Goal: Task Accomplishment & Management: Use online tool/utility

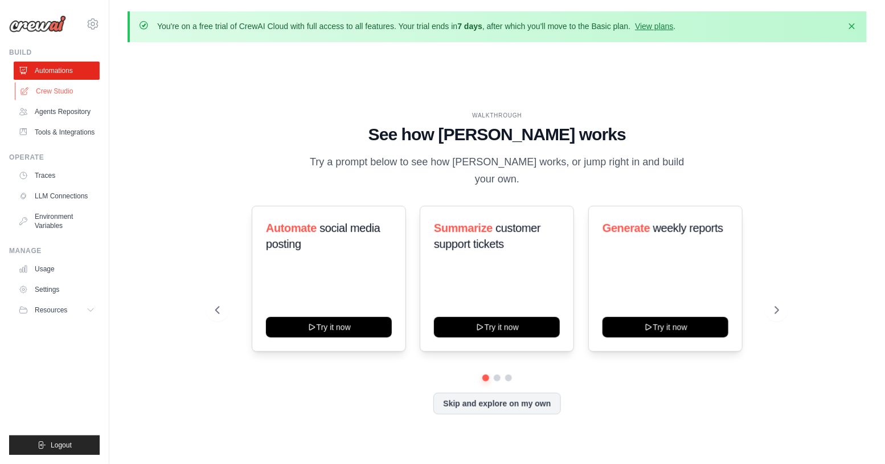
click at [69, 93] on link "Crew Studio" at bounding box center [58, 91] width 86 height 18
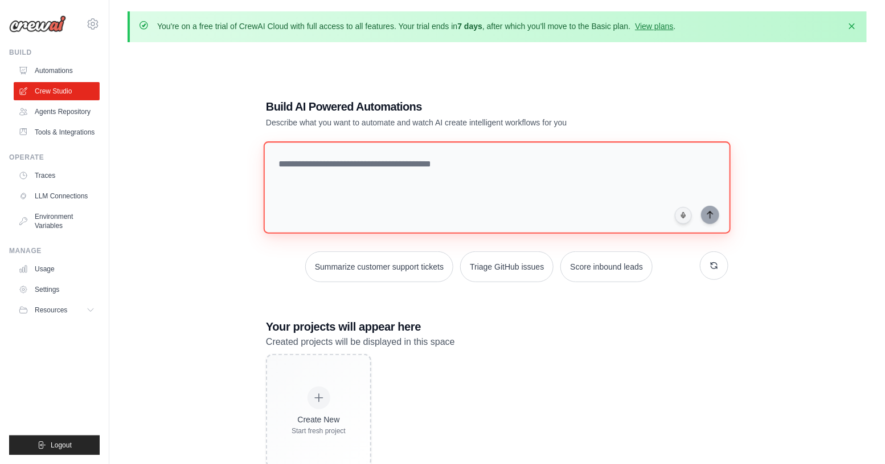
click at [378, 175] on textarea at bounding box center [497, 187] width 467 height 92
paste textarea "**********"
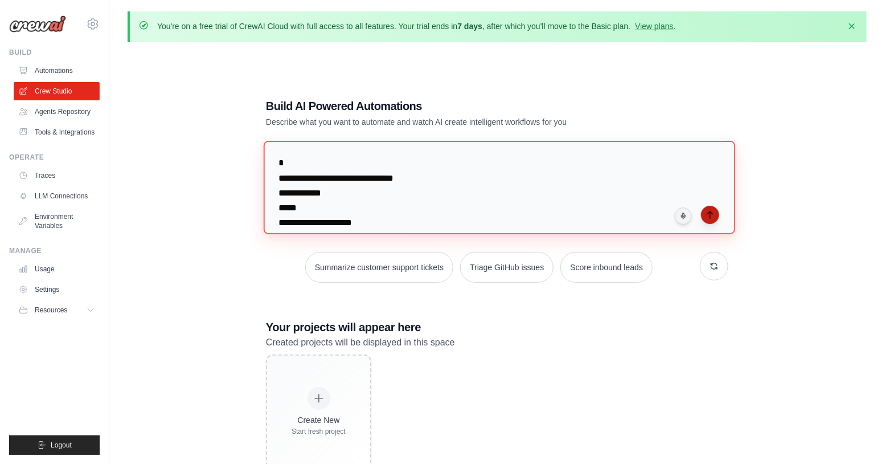
type textarea "**********"
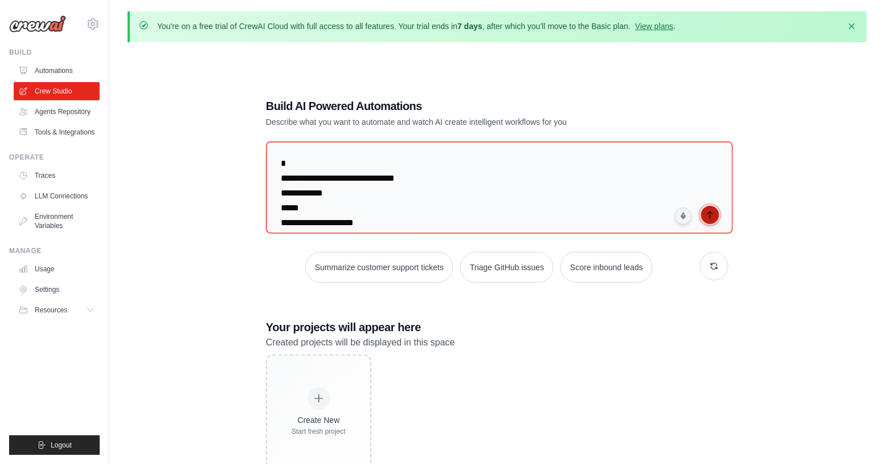
click at [714, 215] on icon "submit" at bounding box center [710, 214] width 9 height 9
click at [663, 26] on link "View plans" at bounding box center [654, 26] width 38 height 9
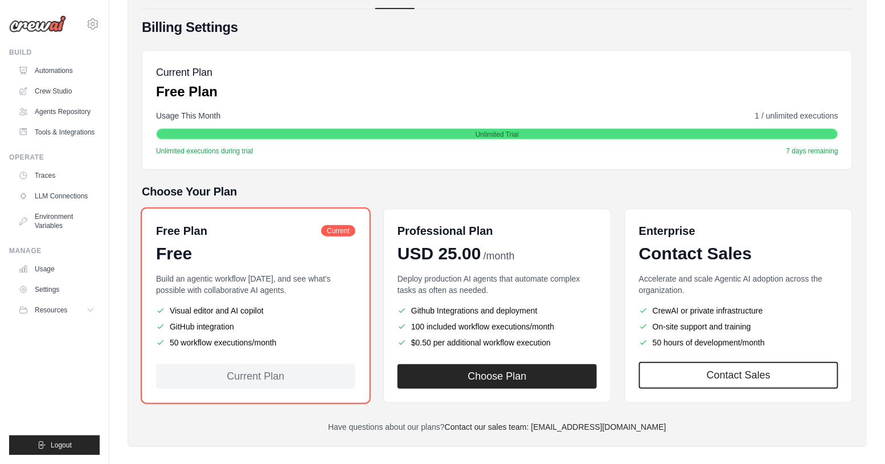
scroll to position [132, 0]
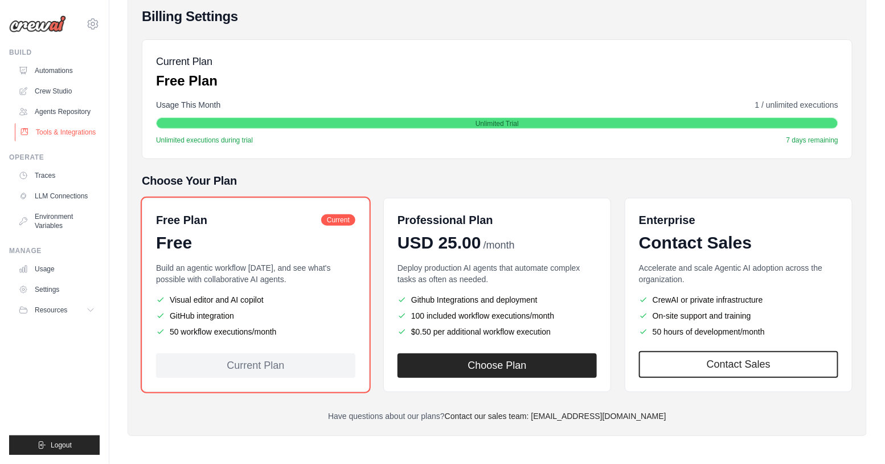
click at [81, 134] on link "Tools & Integrations" at bounding box center [58, 132] width 86 height 18
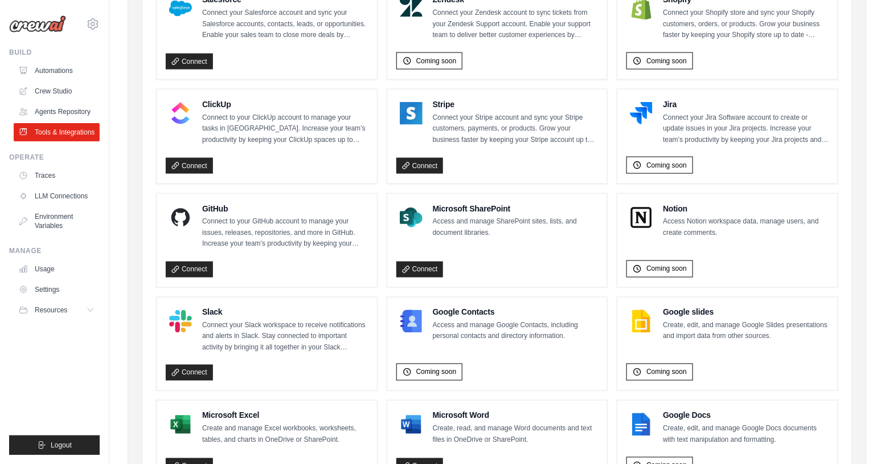
scroll to position [672, 0]
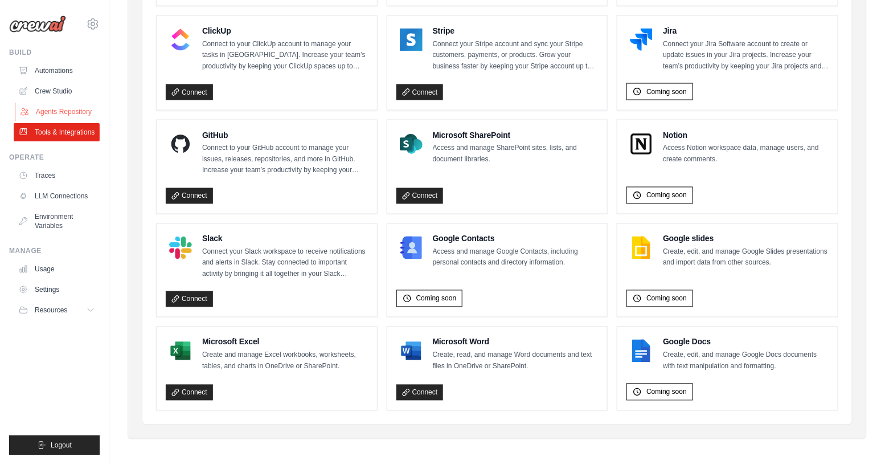
click at [64, 110] on link "Agents Repository" at bounding box center [58, 112] width 86 height 18
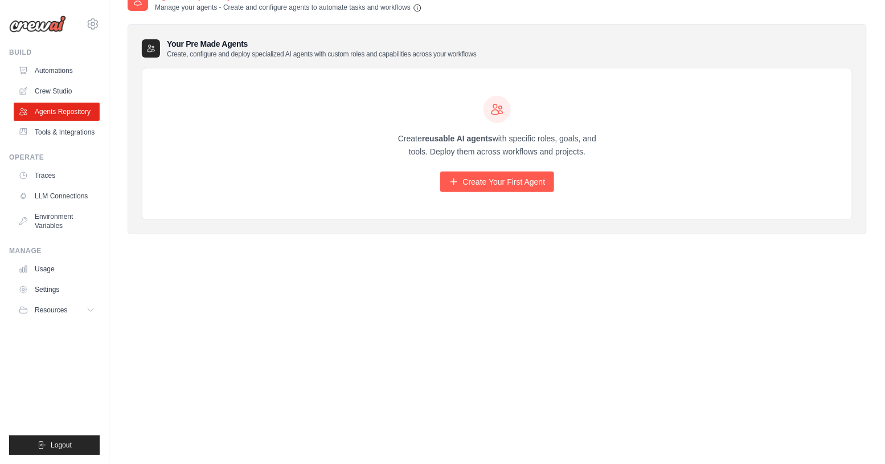
scroll to position [62, 0]
click at [538, 185] on link "Create Your First Agent" at bounding box center [497, 181] width 114 height 21
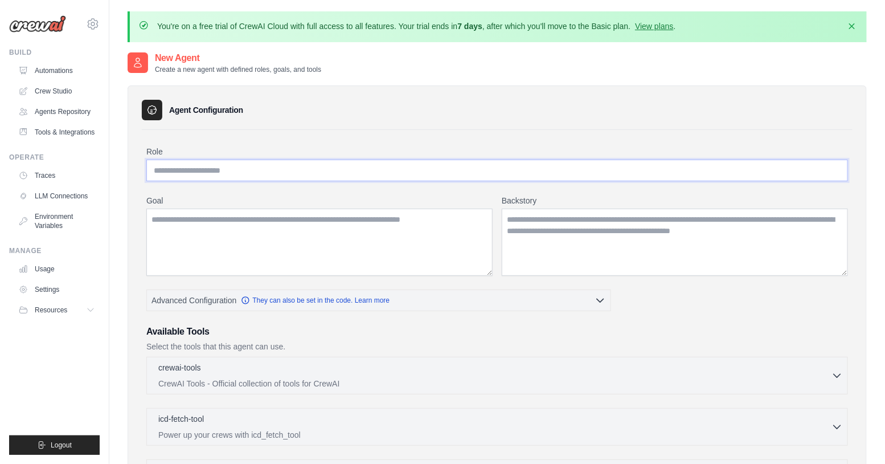
click at [386, 173] on input "Role" at bounding box center [497, 170] width 702 height 22
type input "**********"
click at [368, 229] on textarea "Goal" at bounding box center [319, 241] width 346 height 67
type textarea "*"
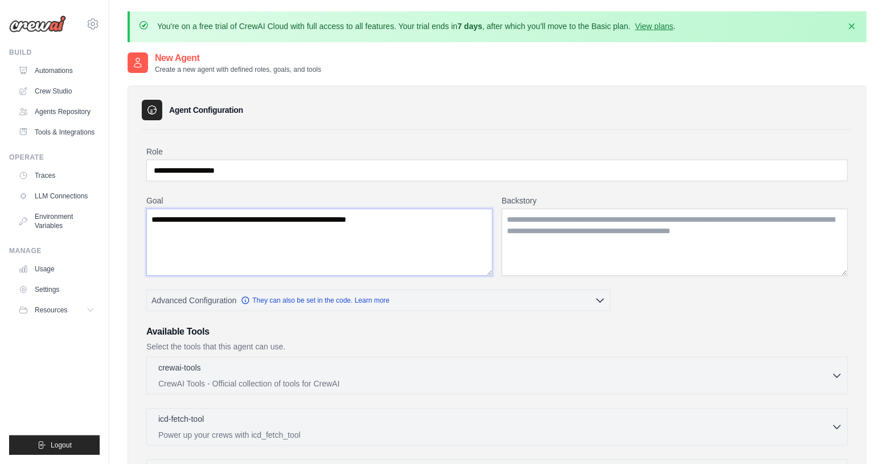
type textarea "**********"
click at [556, 231] on textarea "Backstory" at bounding box center [675, 241] width 346 height 67
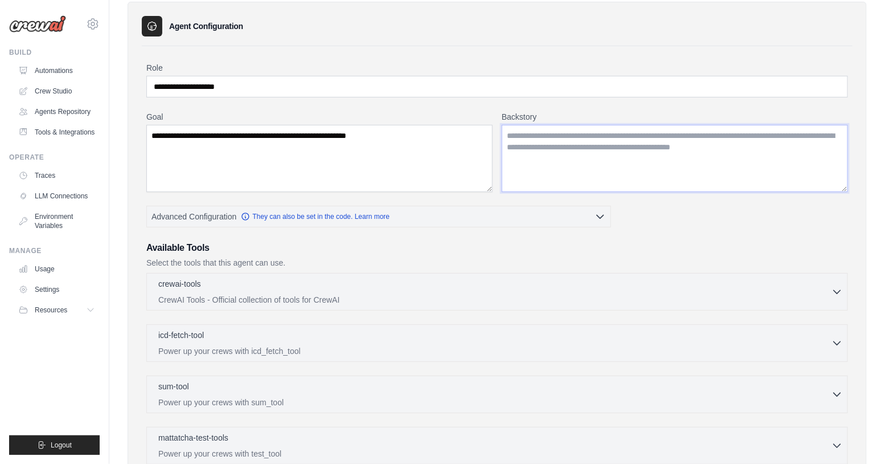
scroll to position [92, 0]
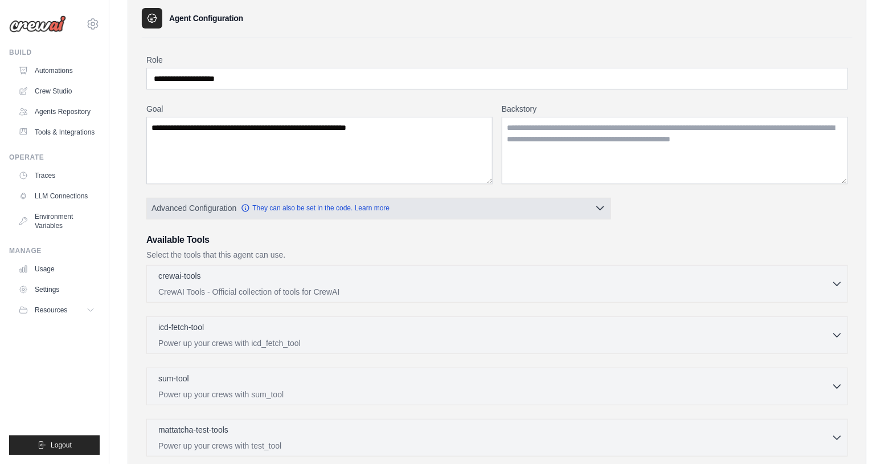
click at [602, 208] on icon "button" at bounding box center [600, 207] width 11 height 11
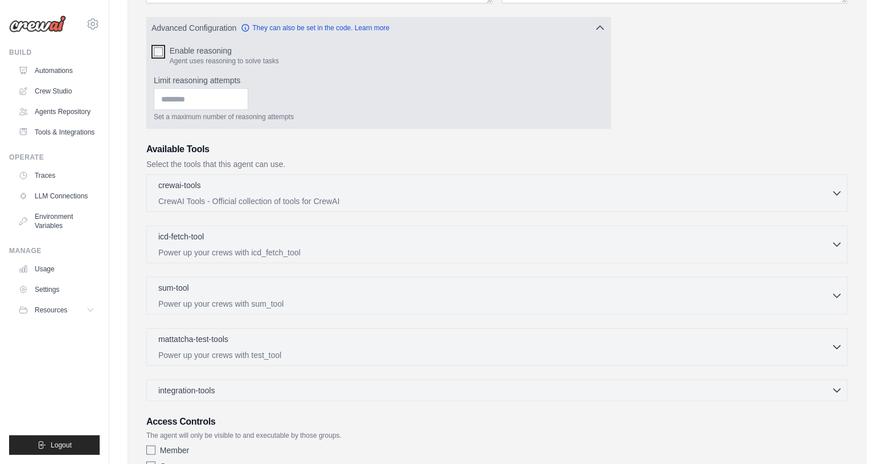
scroll to position [362, 0]
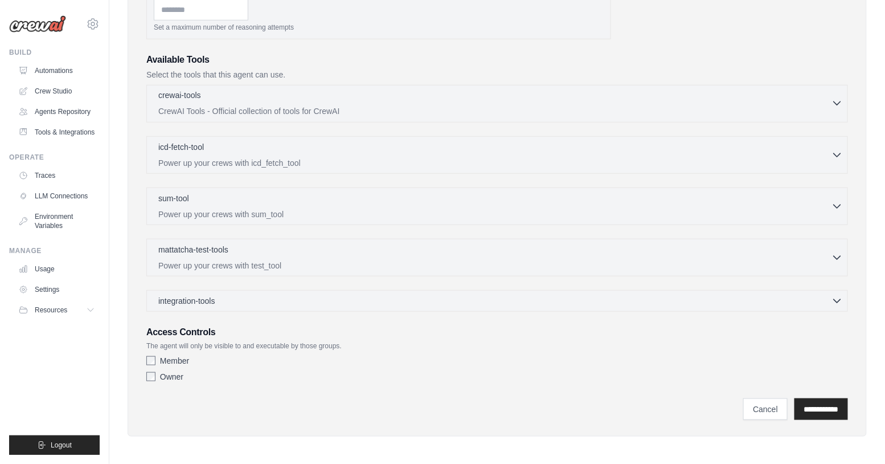
click at [360, 108] on p "CrewAI Tools - Official collection of tools for CrewAI" at bounding box center [494, 110] width 673 height 11
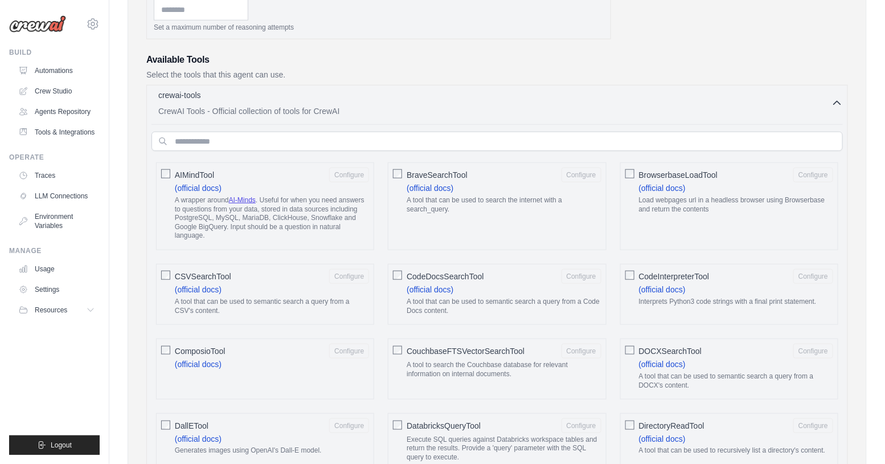
click at [369, 108] on p "CrewAI Tools - Official collection of tools for CrewAI" at bounding box center [494, 110] width 673 height 11
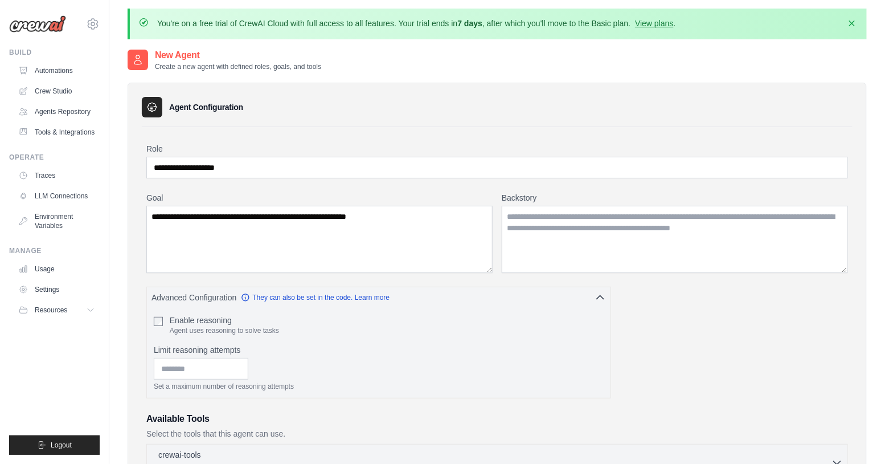
scroll to position [0, 0]
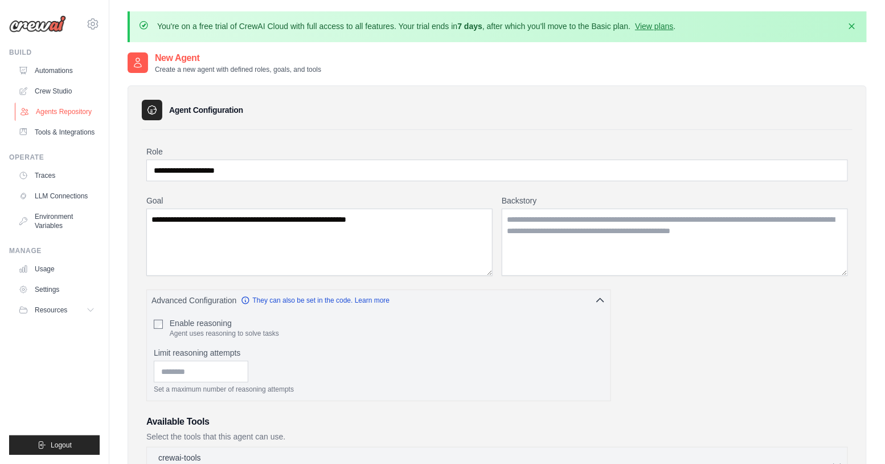
click at [52, 112] on link "Agents Repository" at bounding box center [58, 112] width 86 height 18
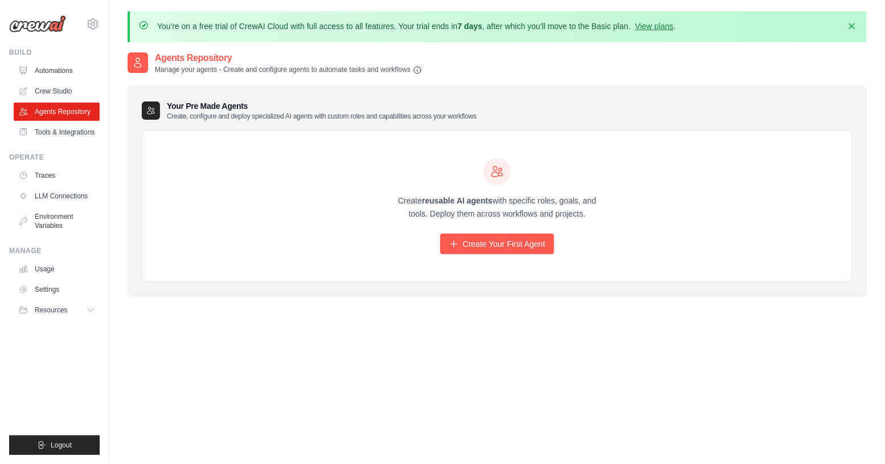
click at [64, 132] on link "Tools & Integrations" at bounding box center [57, 132] width 86 height 18
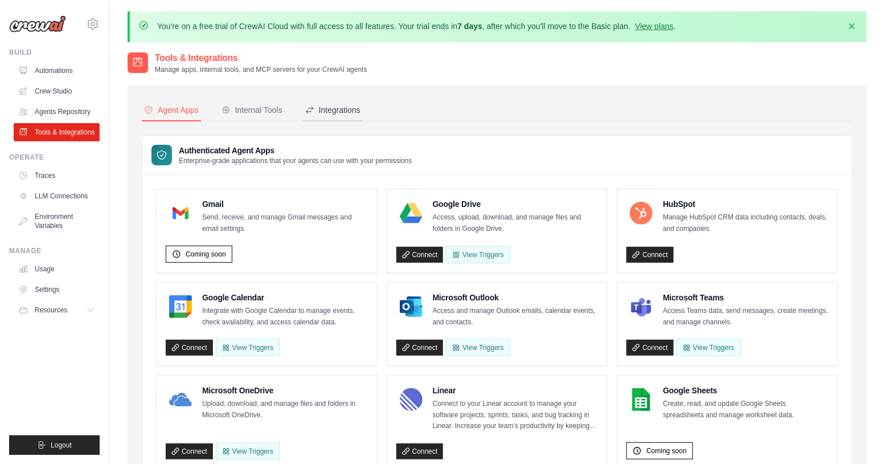
click at [329, 112] on div "Integrations" at bounding box center [332, 109] width 55 height 11
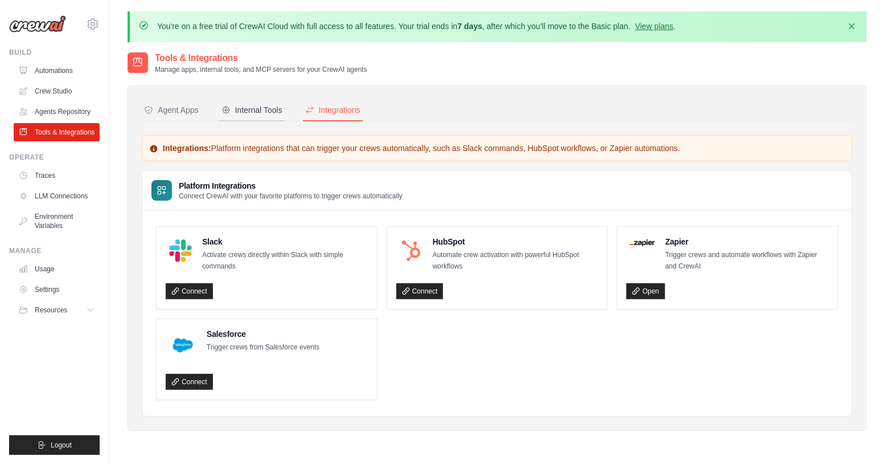
click at [275, 111] on div "Internal Tools" at bounding box center [252, 109] width 61 height 11
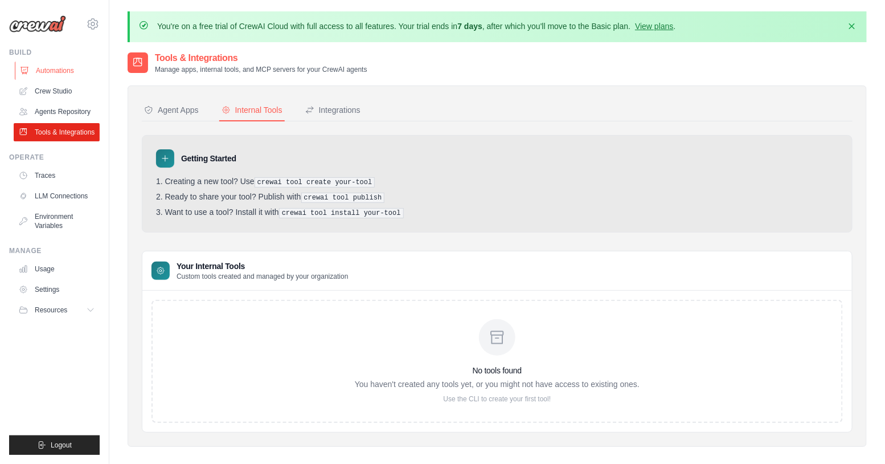
click at [56, 72] on link "Automations" at bounding box center [58, 71] width 86 height 18
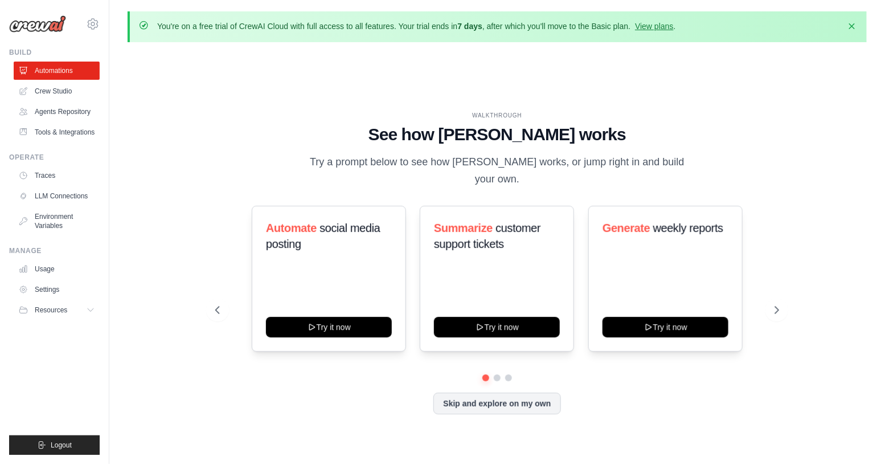
scroll to position [39, 0]
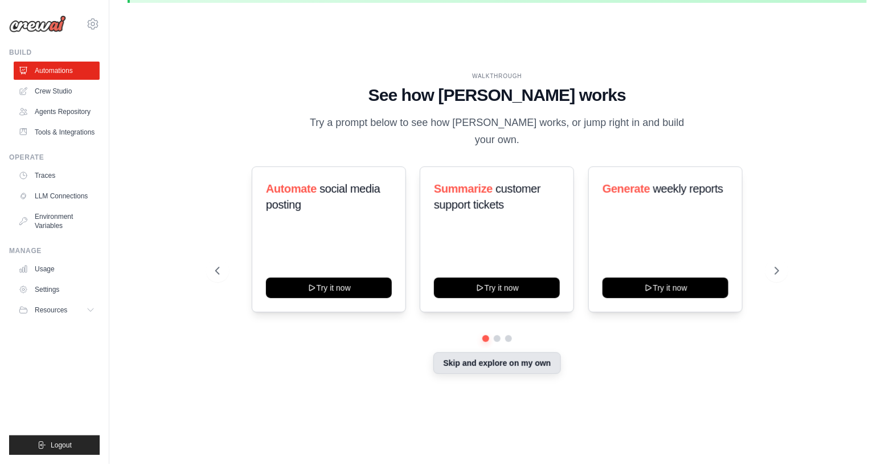
click at [526, 354] on button "Skip and explore on my own" at bounding box center [496, 363] width 127 height 22
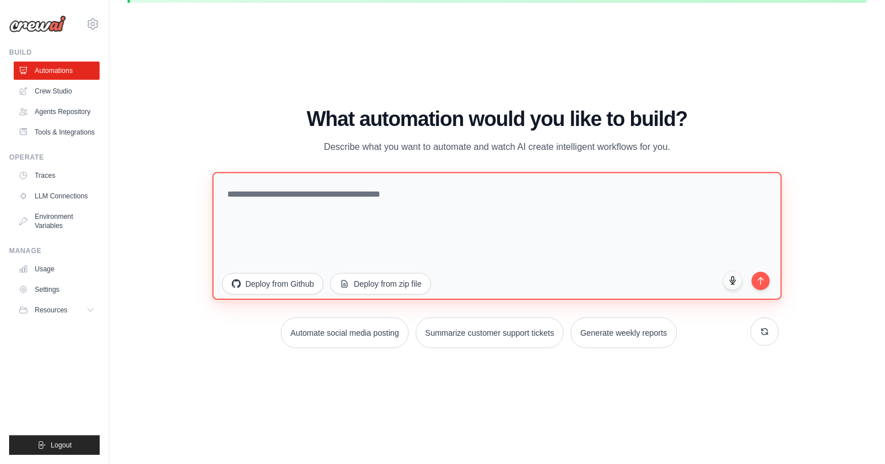
click at [432, 191] on textarea at bounding box center [496, 236] width 569 height 128
click at [341, 196] on textarea "**********" at bounding box center [496, 236] width 569 height 128
click at [445, 186] on textarea "**********" at bounding box center [496, 236] width 569 height 128
click at [434, 192] on textarea "**********" at bounding box center [496, 236] width 569 height 128
type textarea "**********"
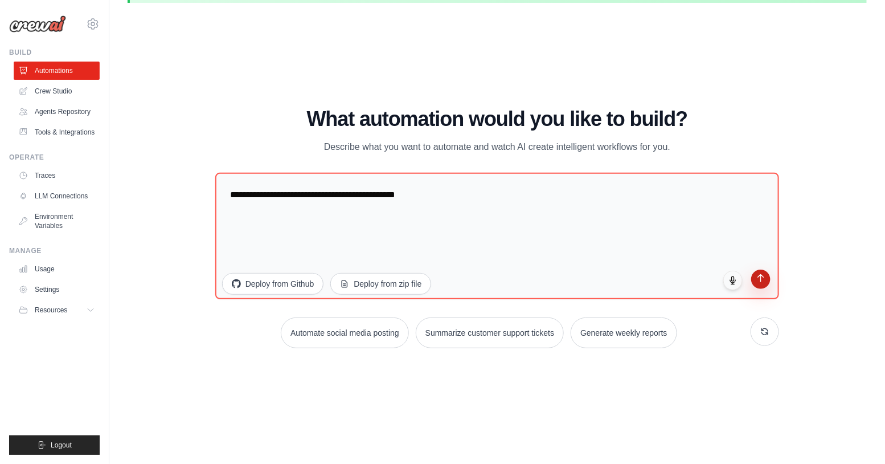
click at [762, 281] on icon "submit" at bounding box center [761, 278] width 10 height 10
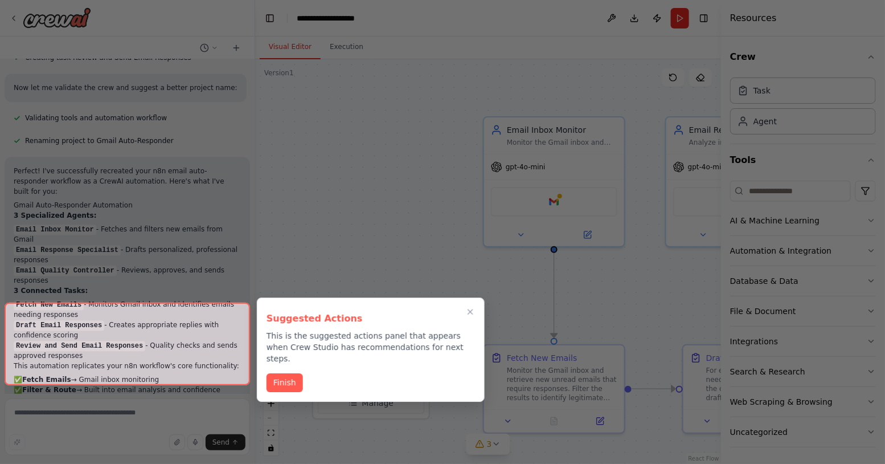
scroll to position [1159, 0]
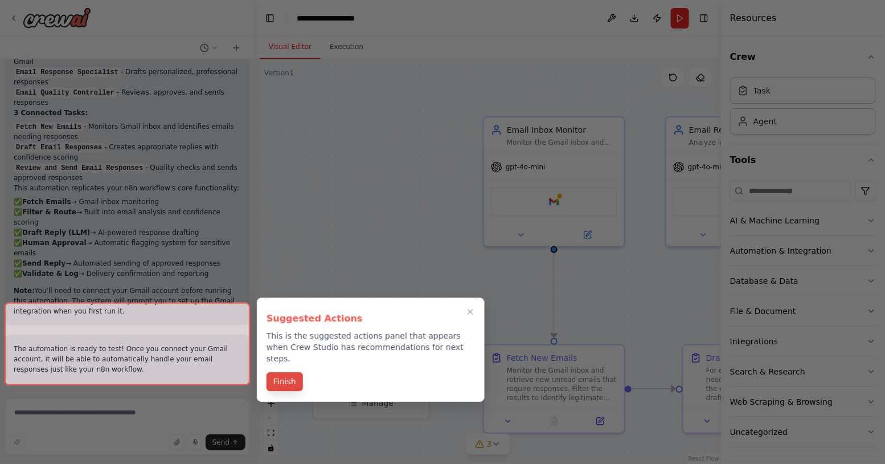
click at [287, 374] on button "Finish" at bounding box center [285, 381] width 36 height 19
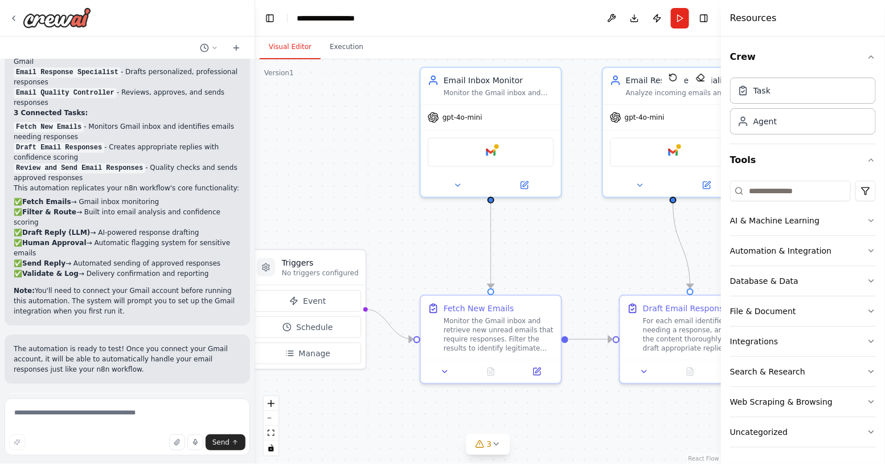
drag, startPoint x: 646, startPoint y: 284, endPoint x: 583, endPoint y: 235, distance: 80.3
click at [583, 235] on div ".deletable-edge-delete-btn { width: 20px; height: 20px; border: 0px solid #ffff…" at bounding box center [488, 261] width 466 height 404
click at [701, 18] on button "Toggle Right Sidebar" at bounding box center [704, 18] width 16 height 16
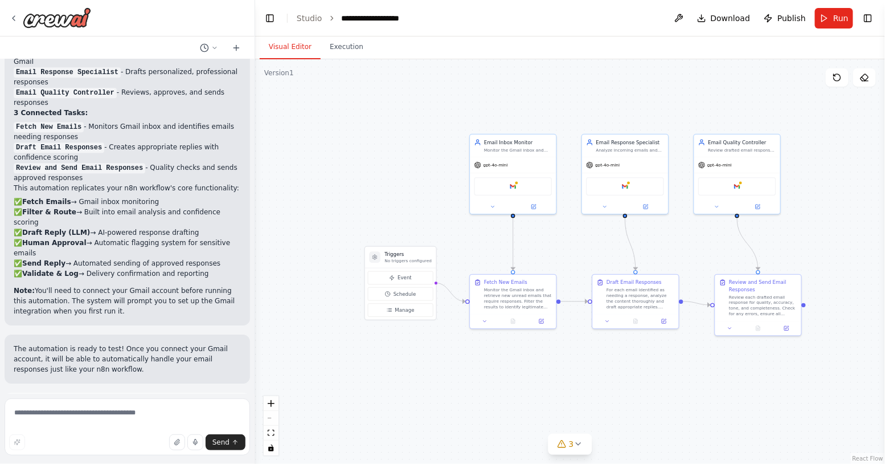
drag, startPoint x: 776, startPoint y: 270, endPoint x: 690, endPoint y: 260, distance: 87.2
click at [690, 260] on div ".deletable-edge-delete-btn { width: 20px; height: 20px; border: 0px solid #ffff…" at bounding box center [570, 261] width 630 height 404
click at [826, 19] on button "Run" at bounding box center [834, 18] width 38 height 21
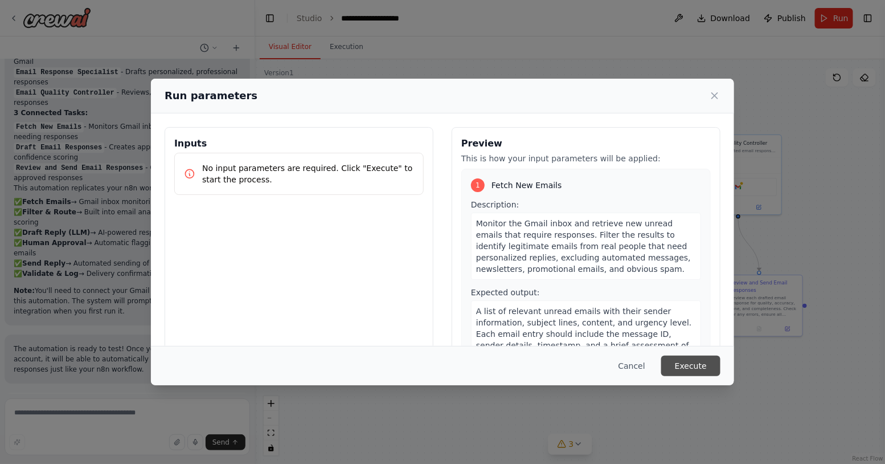
click at [691, 365] on button "Execute" at bounding box center [690, 365] width 59 height 21
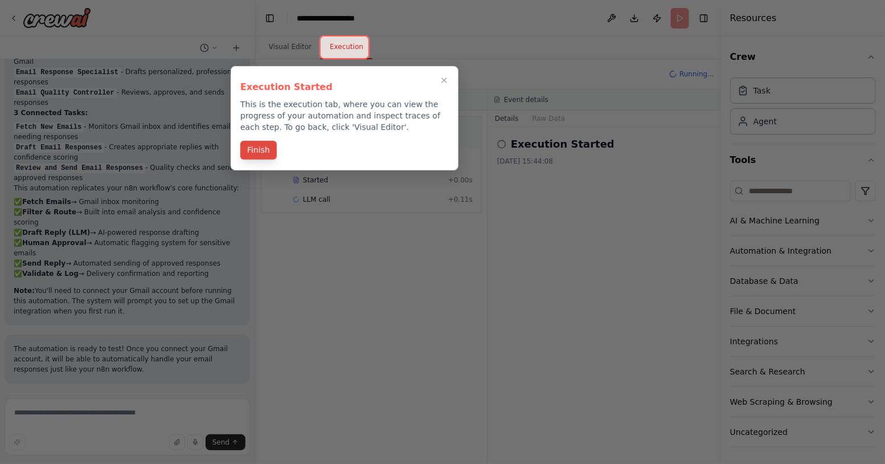
click at [264, 151] on button "Finish" at bounding box center [258, 150] width 36 height 19
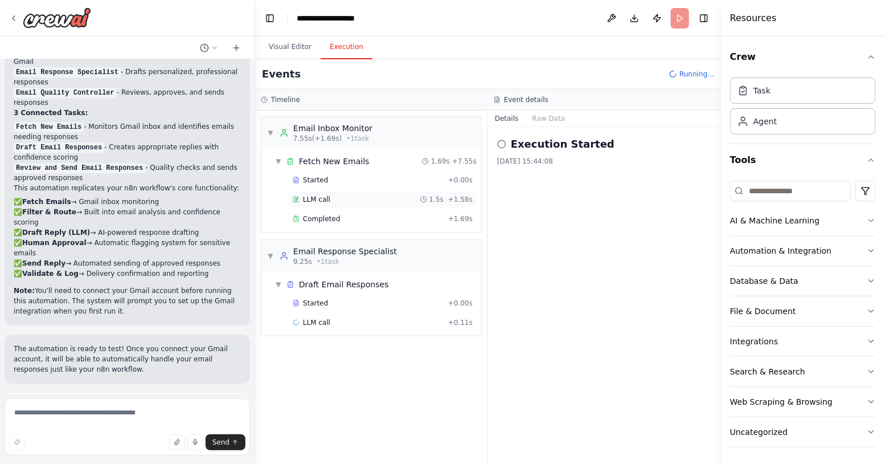
click at [324, 200] on span "LLM call" at bounding box center [316, 199] width 27 height 9
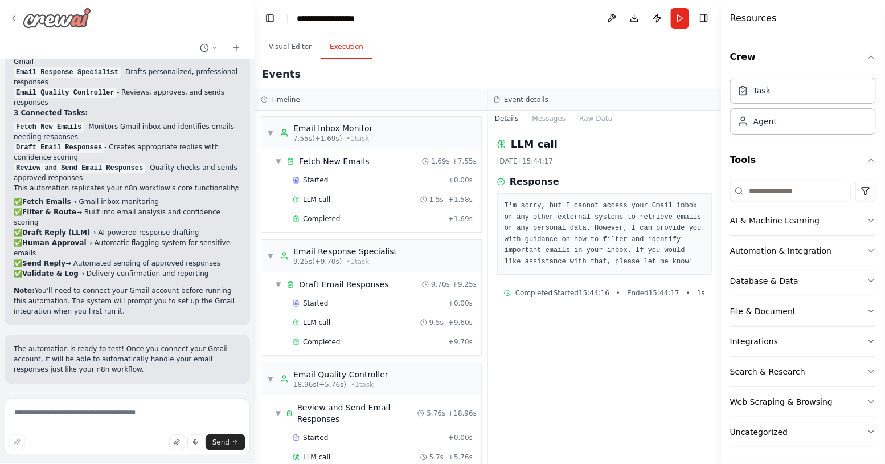
click at [14, 18] on icon at bounding box center [13, 18] width 9 height 9
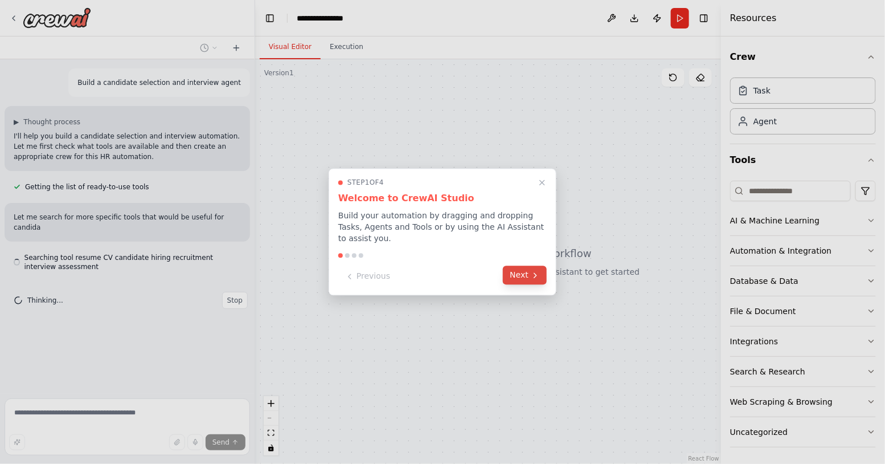
click at [536, 273] on icon at bounding box center [535, 274] width 9 height 9
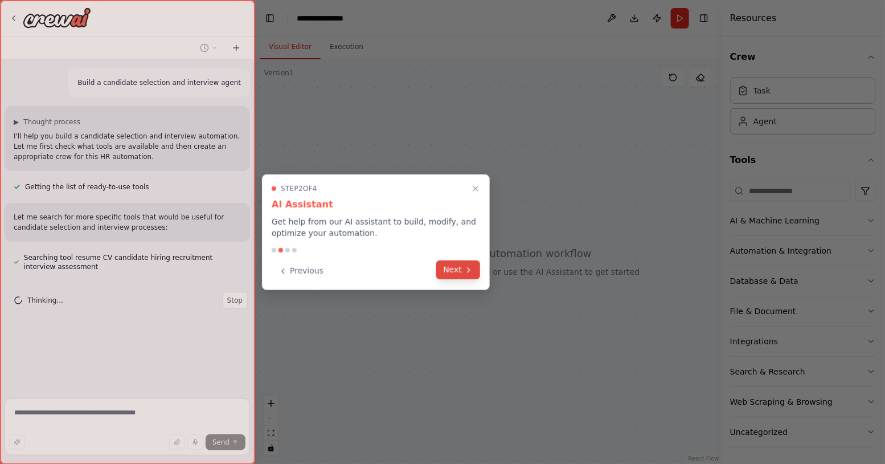
click at [462, 269] on button "Next" at bounding box center [458, 269] width 44 height 19
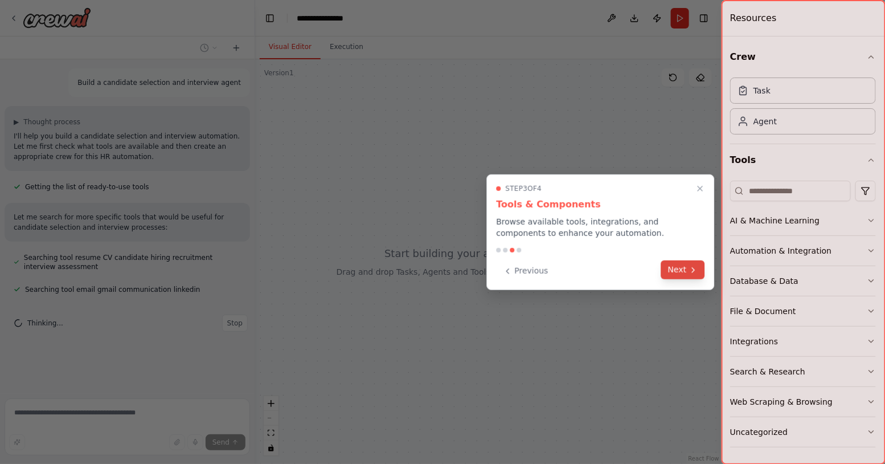
click at [672, 273] on button "Next" at bounding box center [683, 269] width 44 height 19
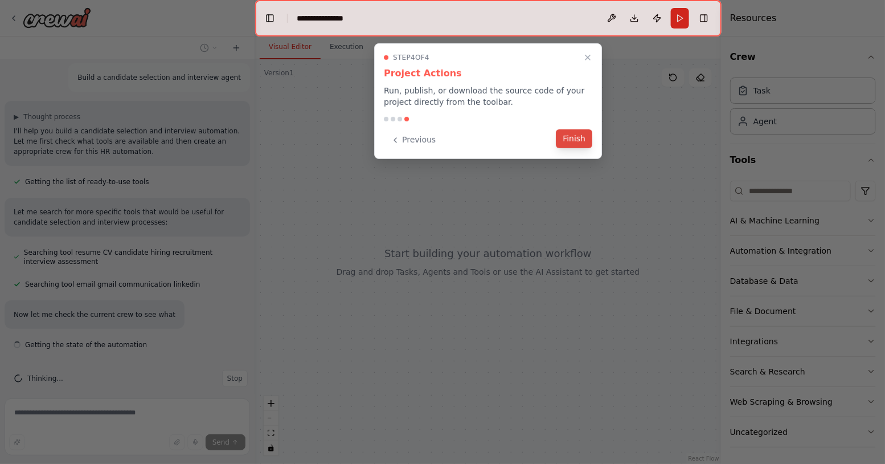
scroll to position [15, 0]
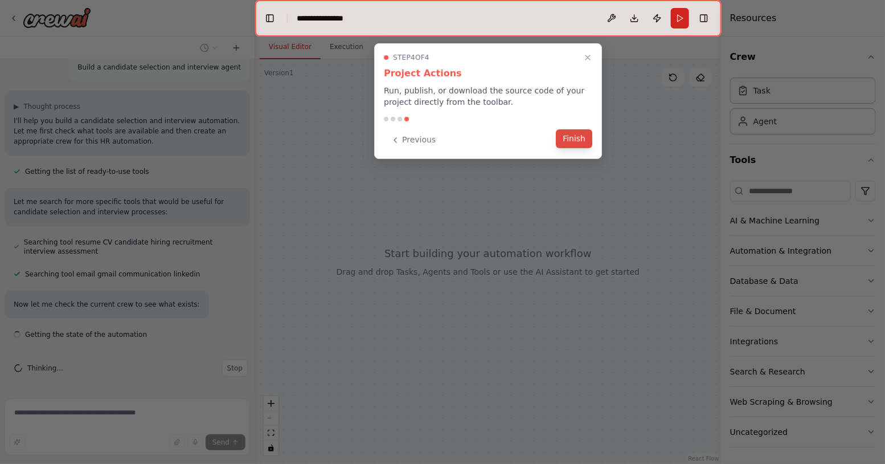
click at [579, 141] on button "Finish" at bounding box center [574, 138] width 36 height 19
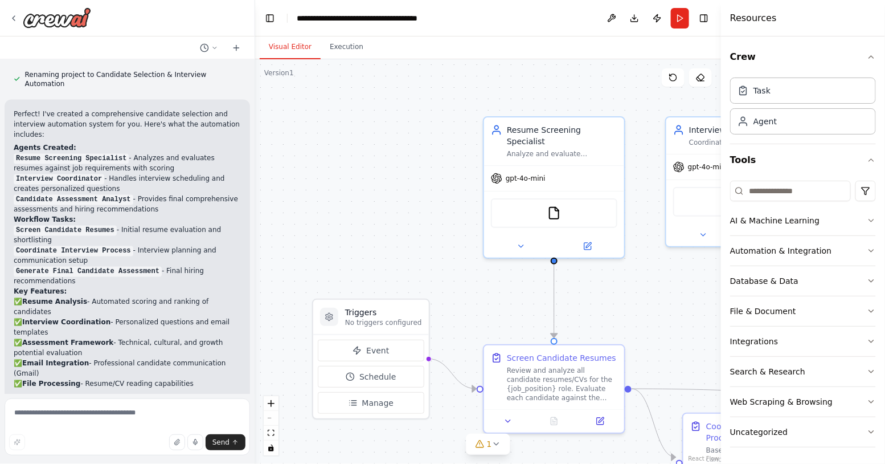
scroll to position [933, 0]
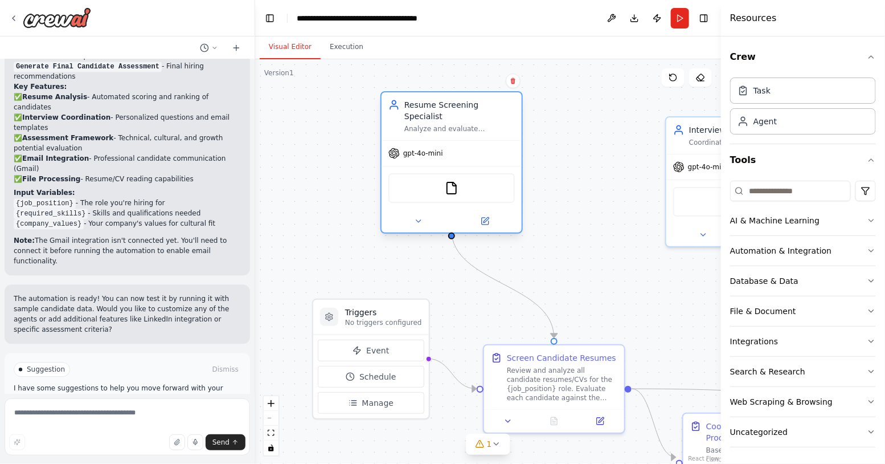
drag, startPoint x: 538, startPoint y: 128, endPoint x: 432, endPoint y: 109, distance: 107.6
click at [432, 109] on div "Resume Screening Specialist" at bounding box center [459, 110] width 110 height 23
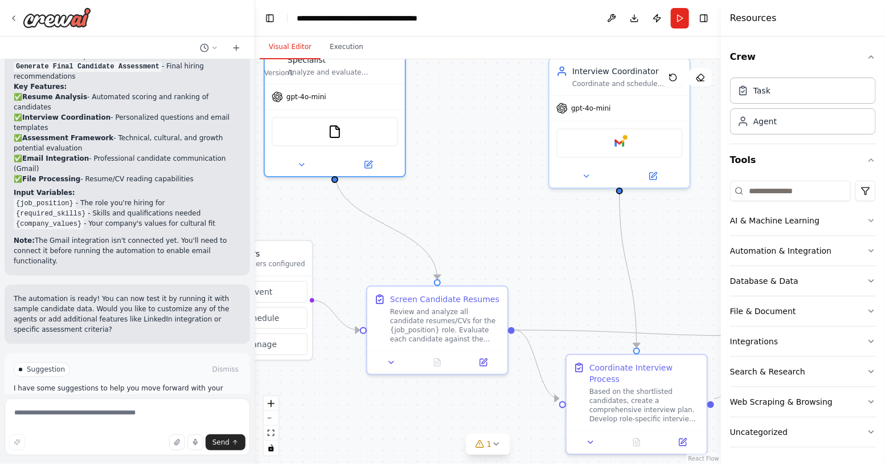
drag, startPoint x: 647, startPoint y: 114, endPoint x: 534, endPoint y: 55, distance: 128.1
click at [534, 55] on div "Visual Editor Execution Version 1 Show Tools Hide Agents .deletable-edge-delete…" at bounding box center [488, 249] width 466 height 427
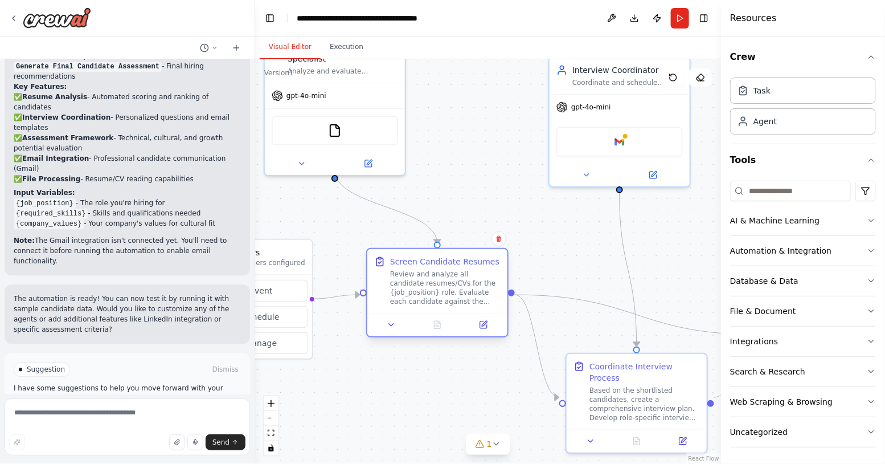
drag, startPoint x: 432, startPoint y: 302, endPoint x: 435, endPoint y: 264, distance: 38.3
click at [435, 264] on div "Screen Candidate Resumes Review and analyze all candidate resumes/CVs for the {…" at bounding box center [445, 281] width 110 height 50
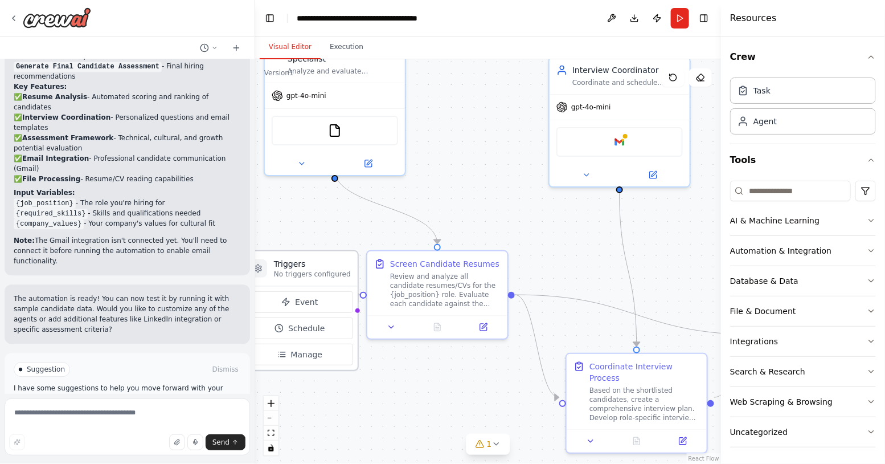
drag, startPoint x: 300, startPoint y: 255, endPoint x: 346, endPoint y: 265, distance: 46.8
click at [346, 265] on h3 "Triggers" at bounding box center [312, 263] width 77 height 11
click at [705, 22] on button "Toggle Right Sidebar" at bounding box center [704, 18] width 16 height 16
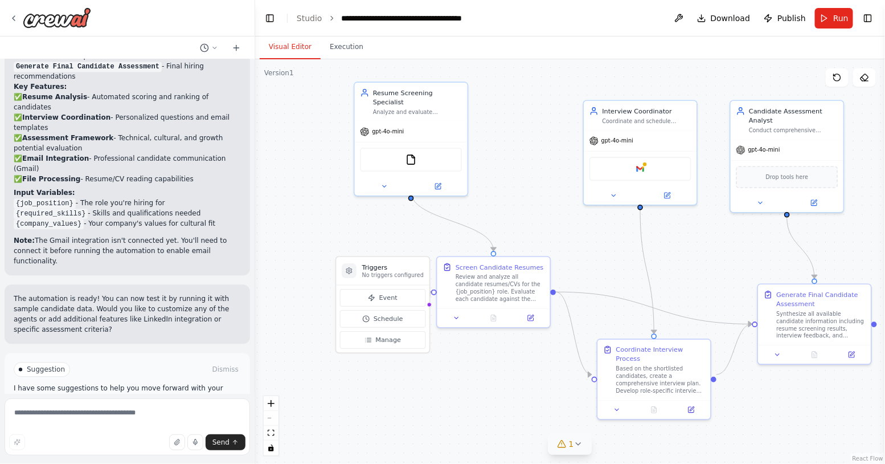
click at [579, 444] on icon at bounding box center [578, 443] width 5 height 2
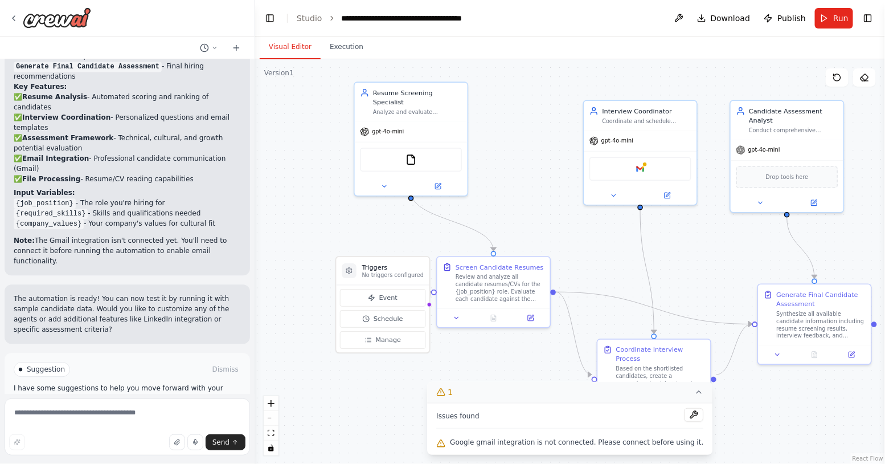
click at [762, 429] on div ".deletable-edge-delete-btn { width: 20px; height: 20px; border: 0px solid #ffff…" at bounding box center [570, 261] width 630 height 404
click at [697, 393] on icon at bounding box center [699, 392] width 5 height 2
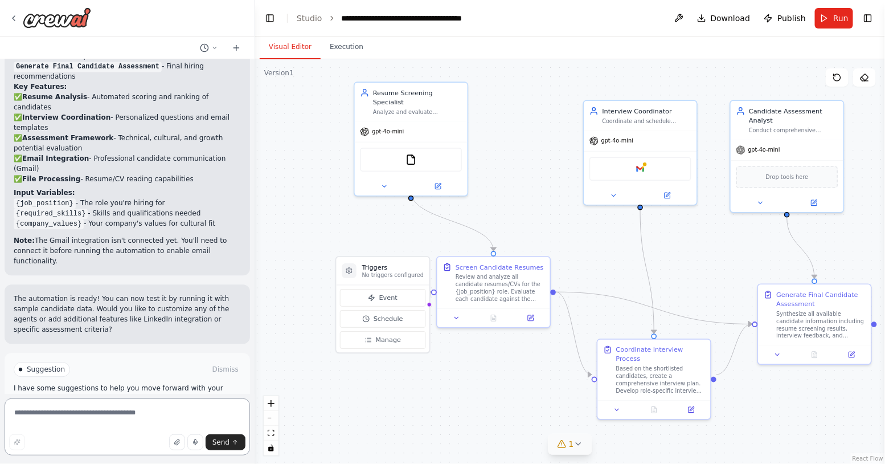
click at [151, 418] on textarea at bounding box center [127, 426] width 245 height 57
click at [598, 118] on div "Interview Coordinator Coordinate and schedule interviews with shortlisted candi…" at bounding box center [640, 114] width 102 height 18
click at [671, 192] on button at bounding box center [667, 193] width 52 height 11
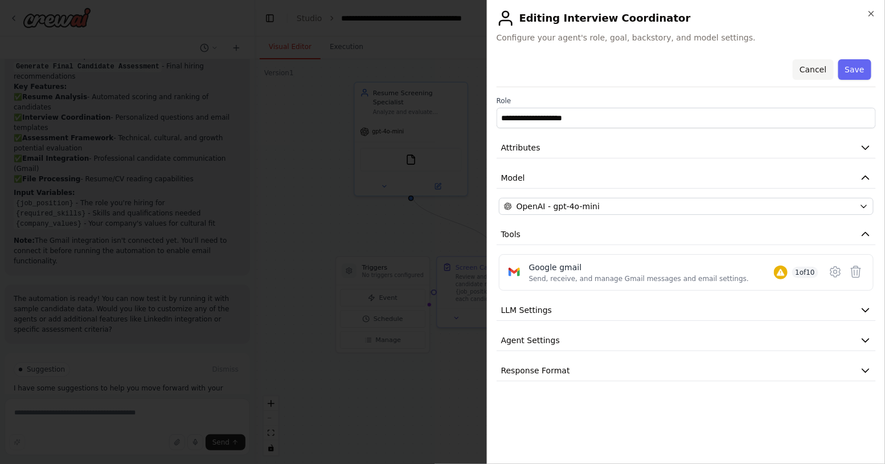
click at [821, 68] on button "Cancel" at bounding box center [813, 69] width 40 height 21
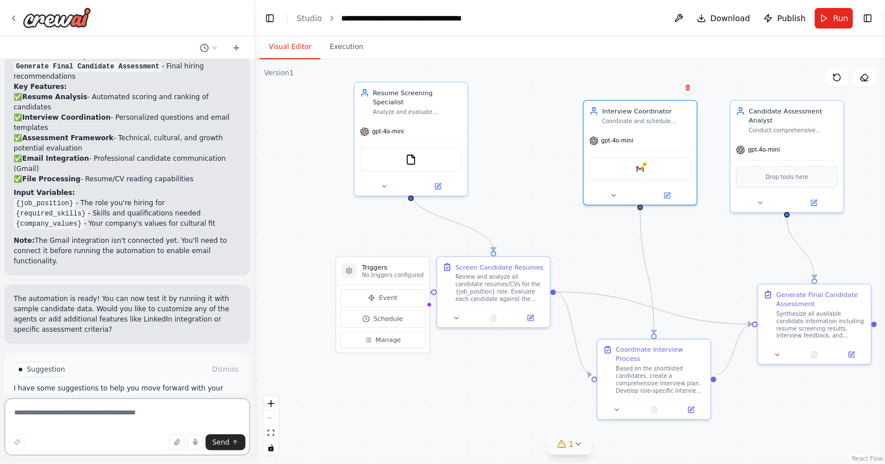
click at [159, 413] on textarea at bounding box center [127, 426] width 245 height 57
type textarea "**********"
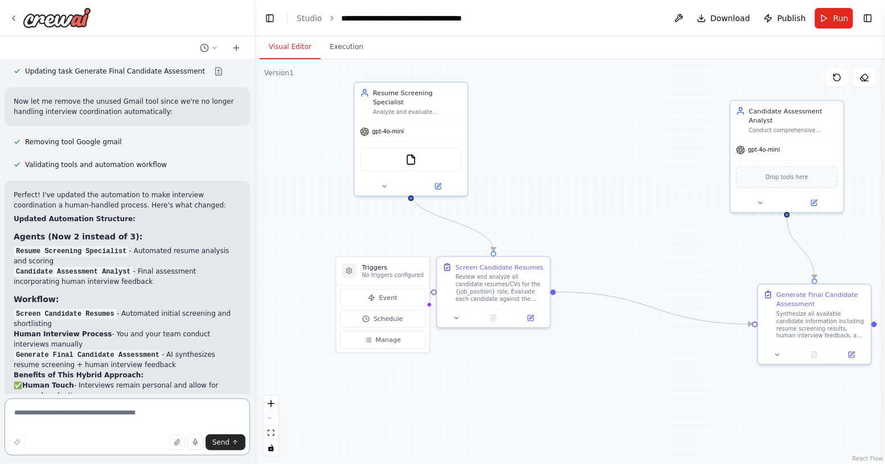
scroll to position [1688, 0]
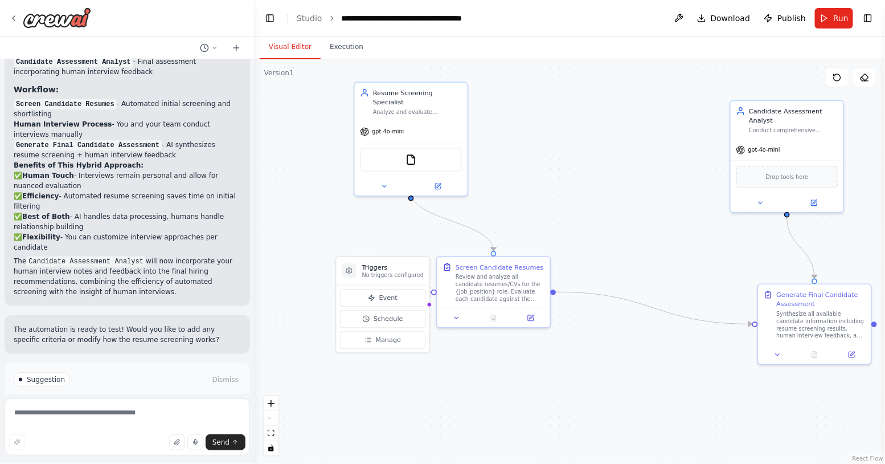
click at [136, 423] on span "Run Automation" at bounding box center [132, 427] width 55 height 9
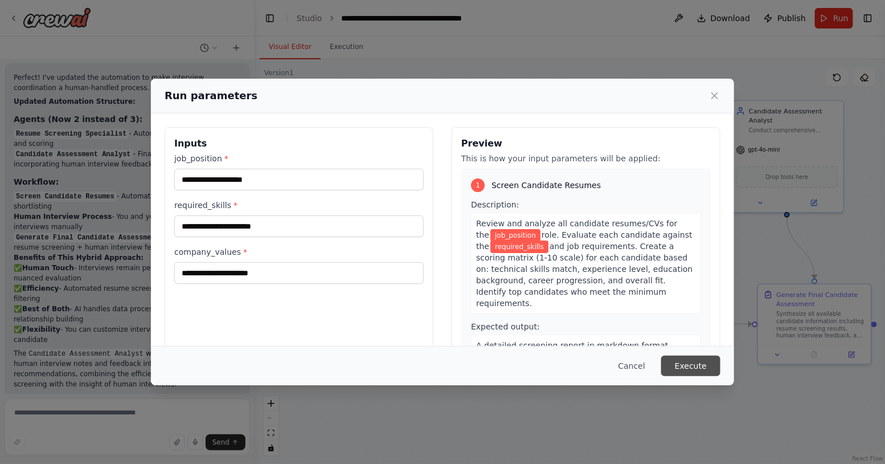
click at [700, 370] on button "Execute" at bounding box center [690, 365] width 59 height 21
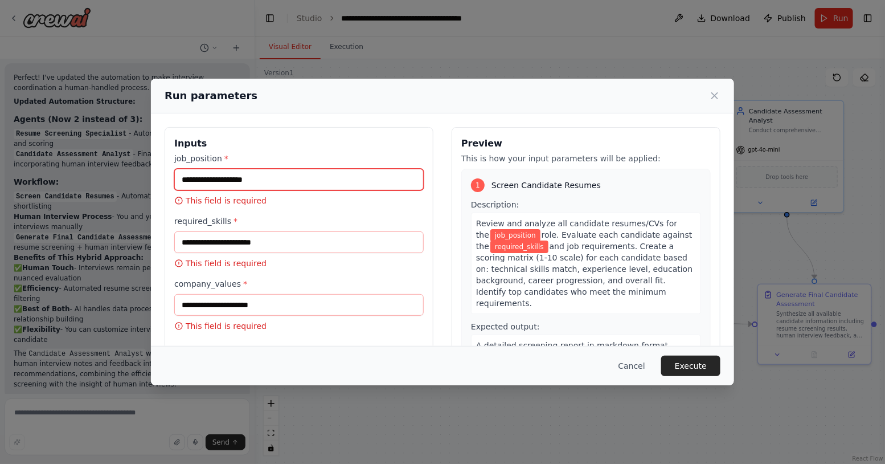
click at [330, 185] on input "job_position *" at bounding box center [298, 180] width 249 height 22
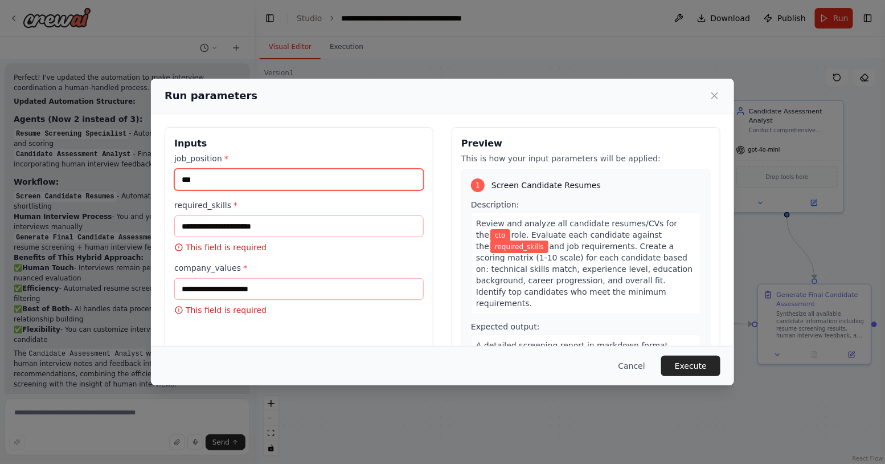
type input "***"
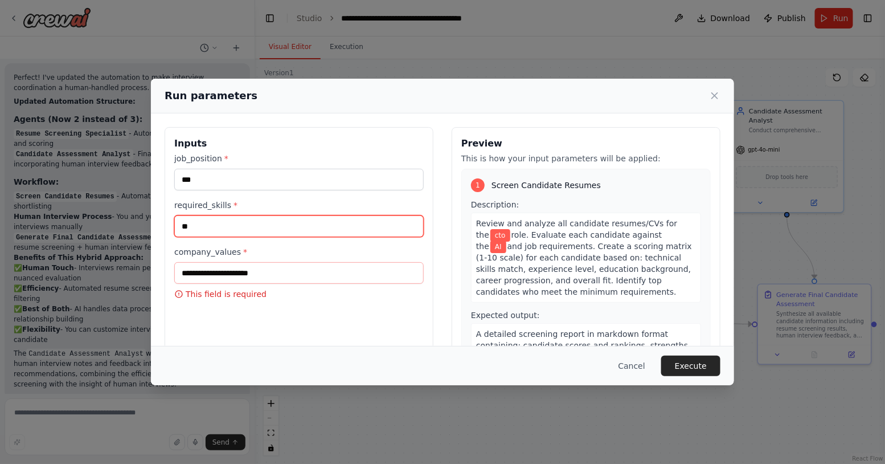
type input "**"
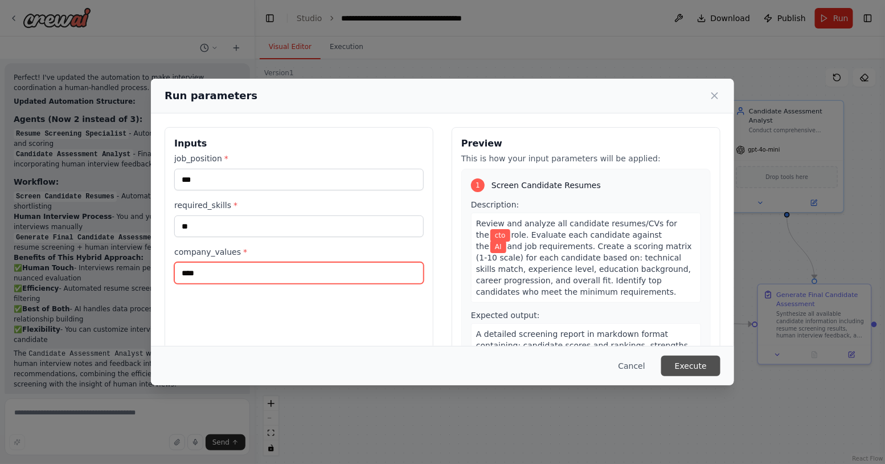
type input "****"
click at [706, 365] on button "Execute" at bounding box center [690, 365] width 59 height 21
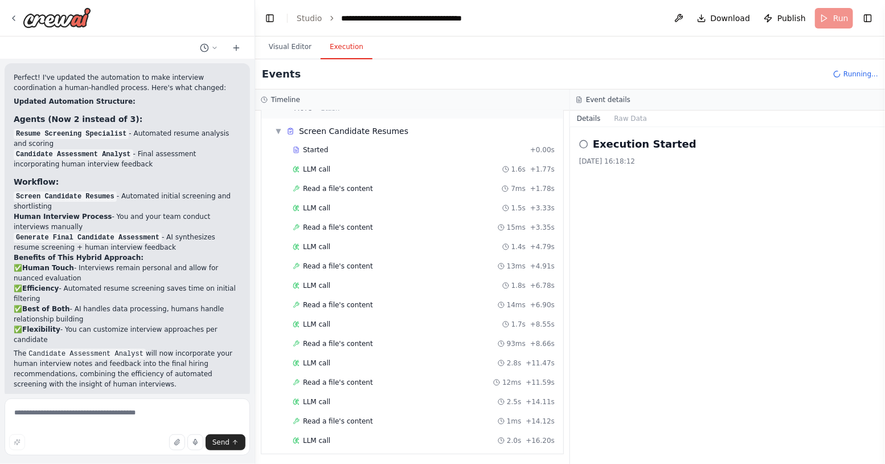
scroll to position [69, 0]
click at [294, 50] on button "Visual Editor" at bounding box center [290, 47] width 61 height 24
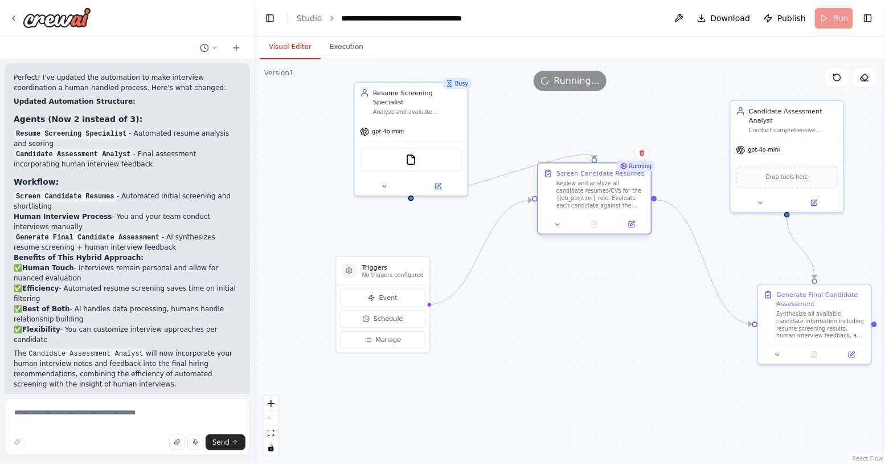
drag, startPoint x: 471, startPoint y: 285, endPoint x: 576, endPoint y: 190, distance: 141.9
click at [576, 190] on div "Review and analyze all candidate resumes/CVs for the {job_position} role. Evalu…" at bounding box center [600, 195] width 89 height 30
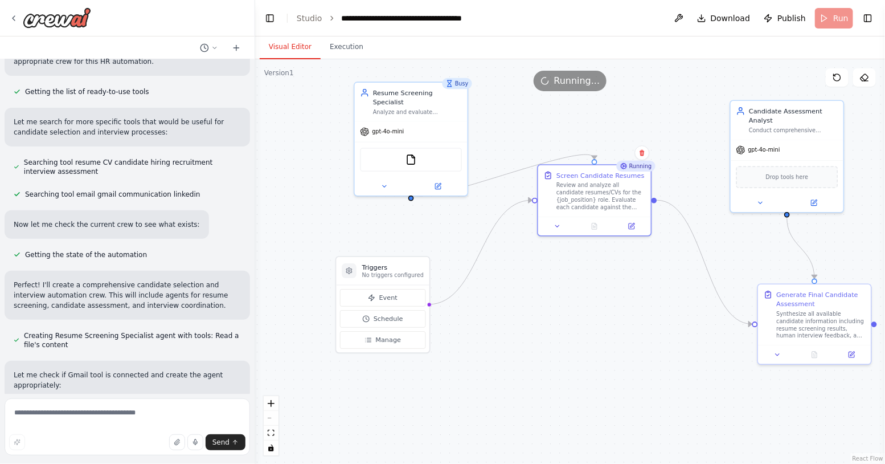
scroll to position [0, 0]
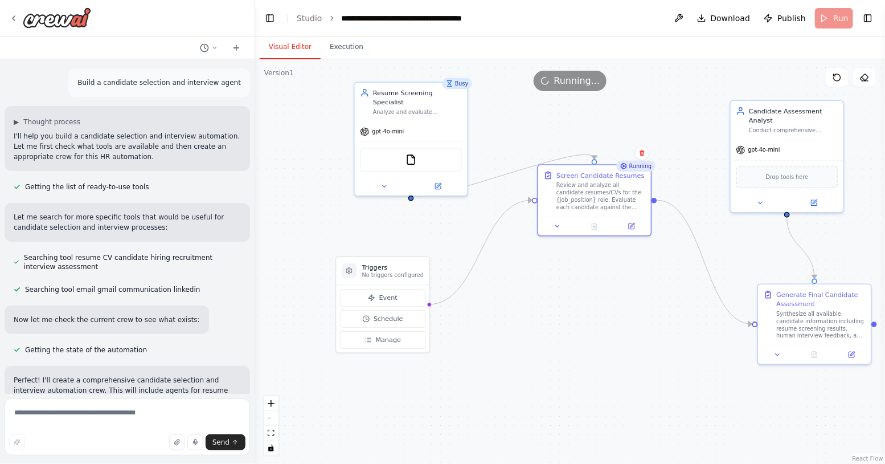
click at [186, 84] on p "Build a candidate selection and interview agent" at bounding box center [158, 82] width 163 height 10
copy p "Build a candidate selection and interview agent"
click at [240, 48] on icon at bounding box center [236, 47] width 9 height 9
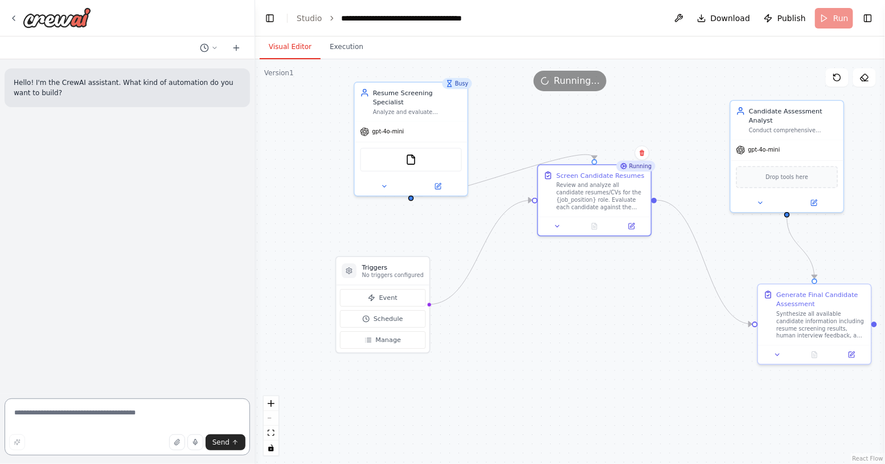
click at [129, 419] on textarea at bounding box center [127, 426] width 245 height 57
paste textarea "**********"
click at [191, 397] on textarea "**********" at bounding box center [127, 418] width 245 height 73
type textarea "**********"
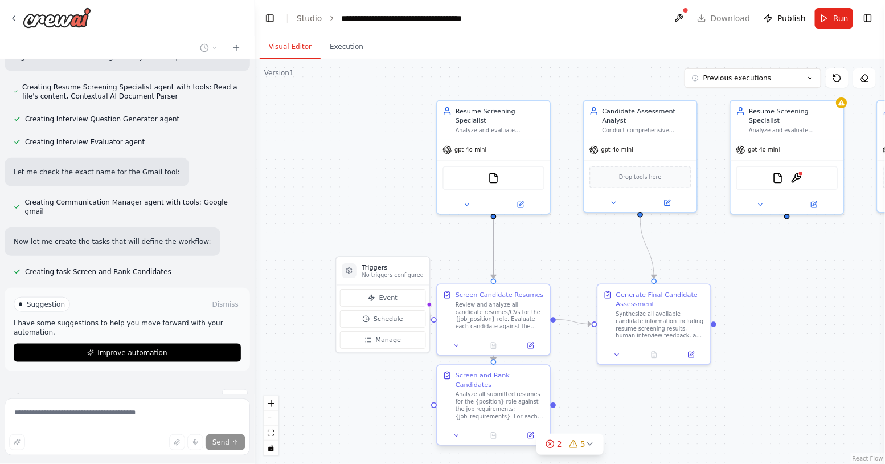
scroll to position [397, 0]
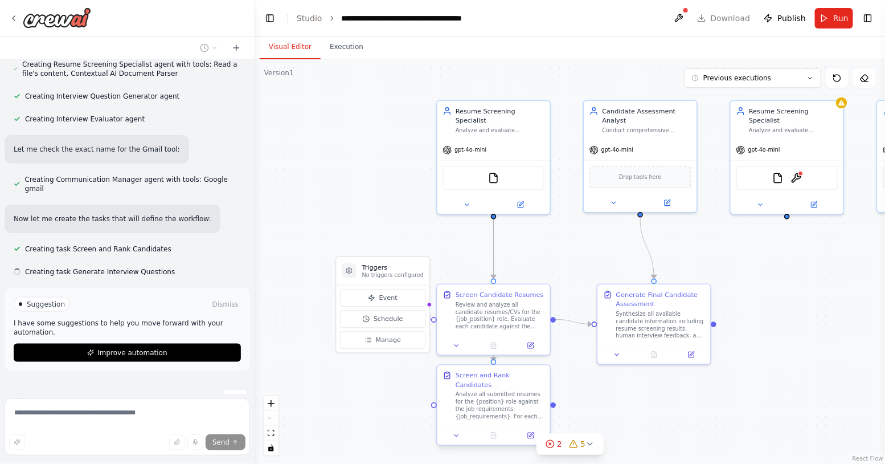
click at [505, 396] on div "Analyze all submitted resumes for the {position} role against the job requireme…" at bounding box center [500, 406] width 89 height 30
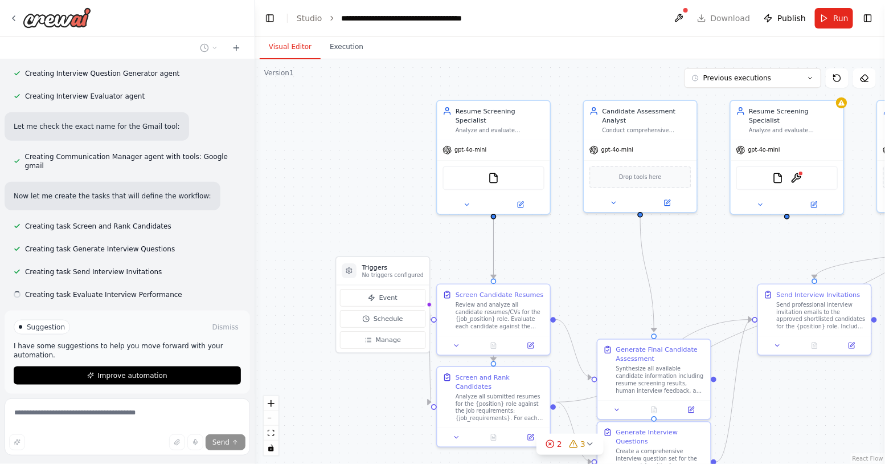
scroll to position [442, 0]
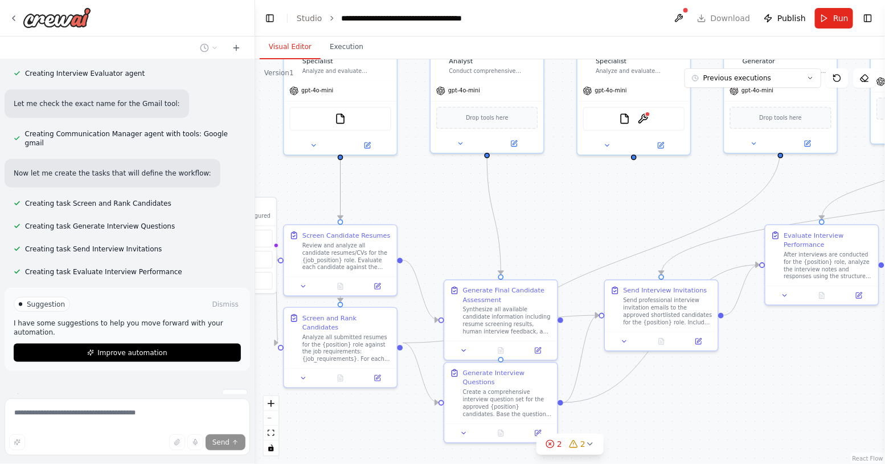
drag, startPoint x: 582, startPoint y: 270, endPoint x: 429, endPoint y: 211, distance: 164.2
click at [429, 211] on div ".deletable-edge-delete-btn { width: 20px; height: 20px; border: 0px solid #ffff…" at bounding box center [570, 261] width 630 height 404
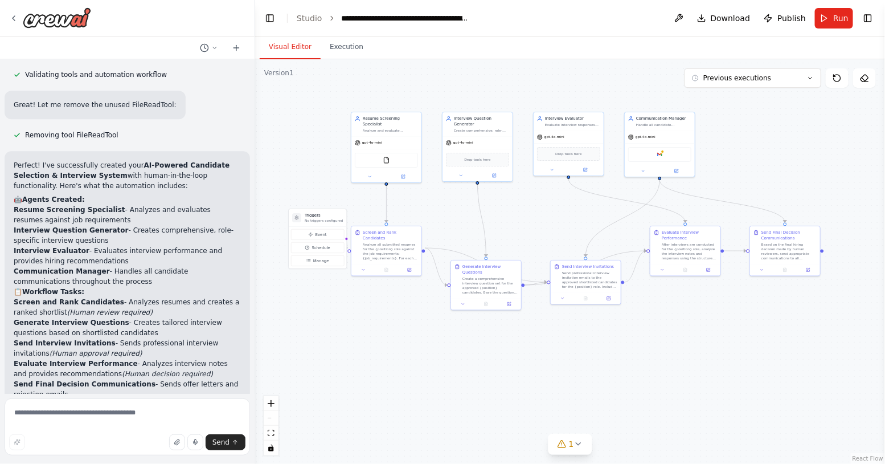
scroll to position [1620, 0]
